Goal: Task Accomplishment & Management: Manage account settings

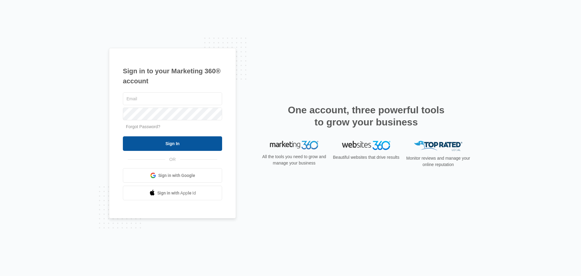
type input "[EMAIL_ADDRESS][DOMAIN_NAME]"
click at [172, 138] on input "Sign In" at bounding box center [172, 143] width 99 height 15
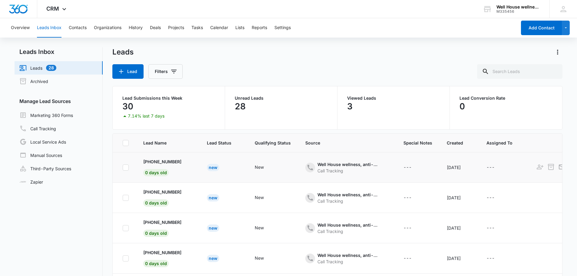
drag, startPoint x: 161, startPoint y: 160, endPoint x: 232, endPoint y: 153, distance: 71.8
click at [232, 153] on td "New" at bounding box center [223, 167] width 48 height 30
click at [170, 160] on p "[PHONE_NUMBER]" at bounding box center [162, 161] width 38 height 6
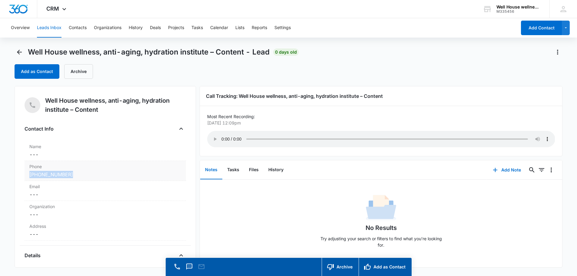
drag, startPoint x: 72, startPoint y: 175, endPoint x: 28, endPoint y: 171, distance: 44.0
click at [28, 171] on div "Phone Cancel Save Changes [PHONE_NUMBER]" at bounding box center [105, 171] width 161 height 20
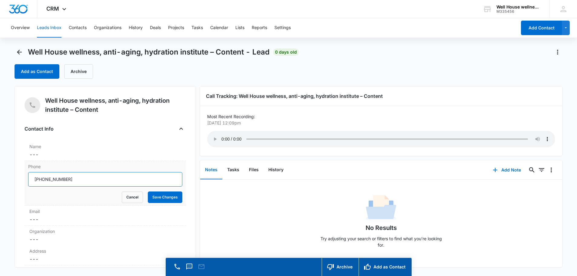
click at [52, 179] on input "Phone" at bounding box center [105, 179] width 154 height 15
drag, startPoint x: 71, startPoint y: 180, endPoint x: 39, endPoint y: 178, distance: 32.1
click at [39, 178] on input "Phone" at bounding box center [105, 179] width 154 height 15
